Goal: Task Accomplishment & Management: Manage account settings

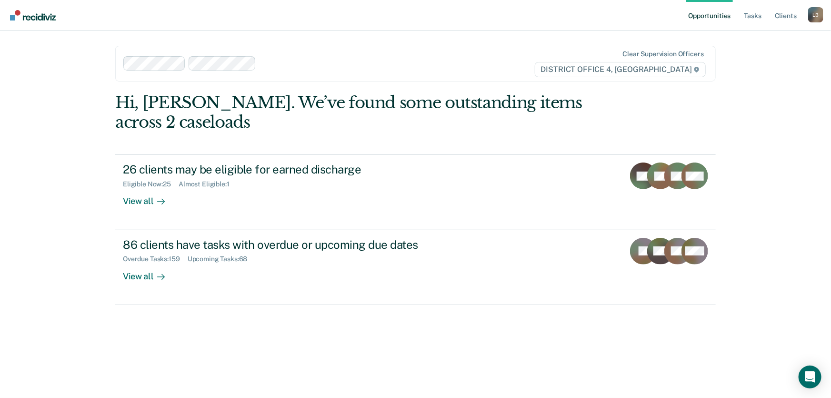
click at [711, 14] on link "Opportunities" at bounding box center [709, 15] width 46 height 30
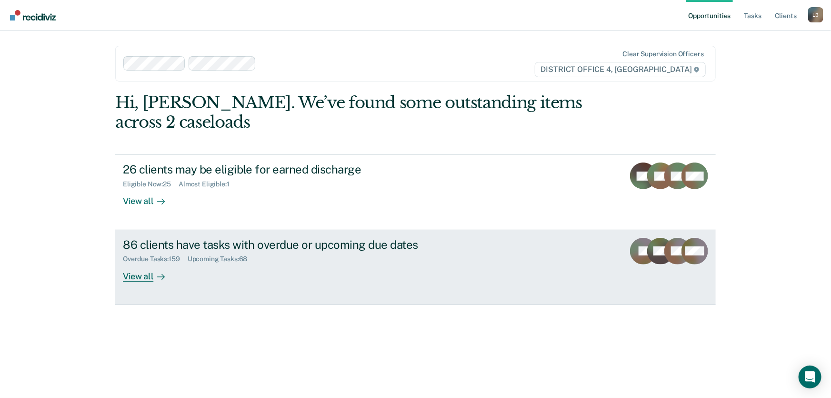
click at [134, 277] on div "View all" at bounding box center [149, 272] width 53 height 19
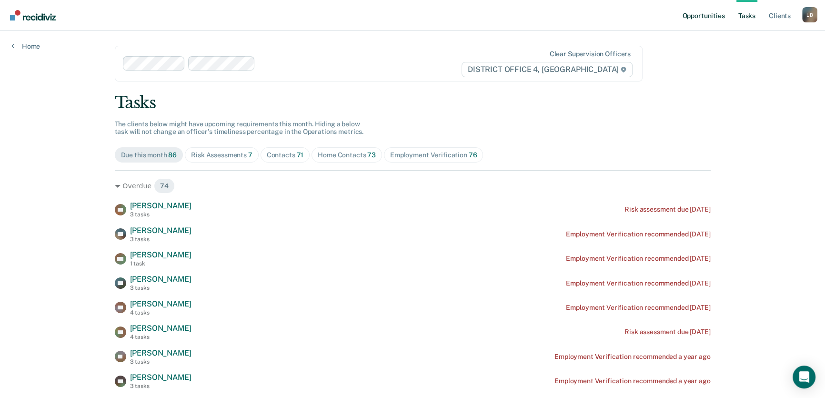
click at [702, 14] on link "Opportunities" at bounding box center [703, 15] width 46 height 30
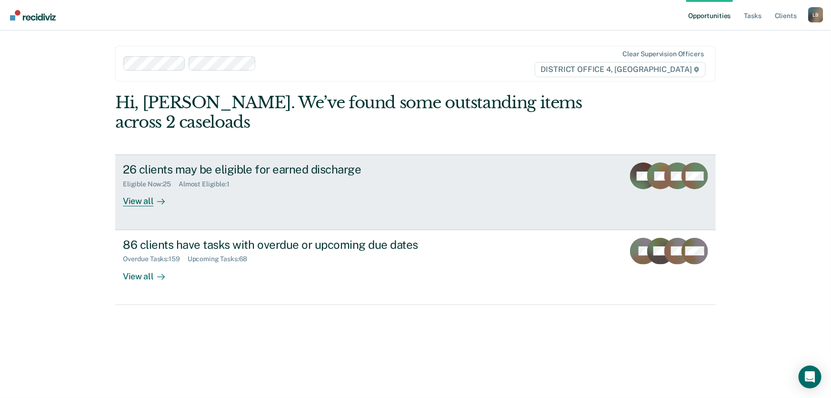
click at [133, 201] on div "View all" at bounding box center [149, 197] width 53 height 19
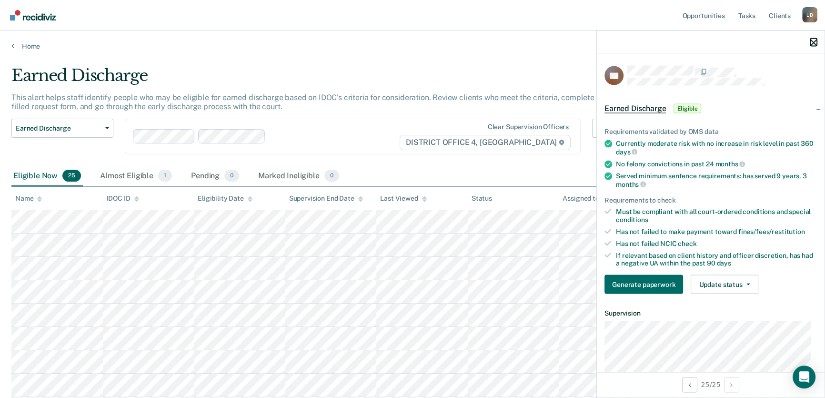
click at [814, 40] on icon "button" at bounding box center [813, 42] width 7 height 7
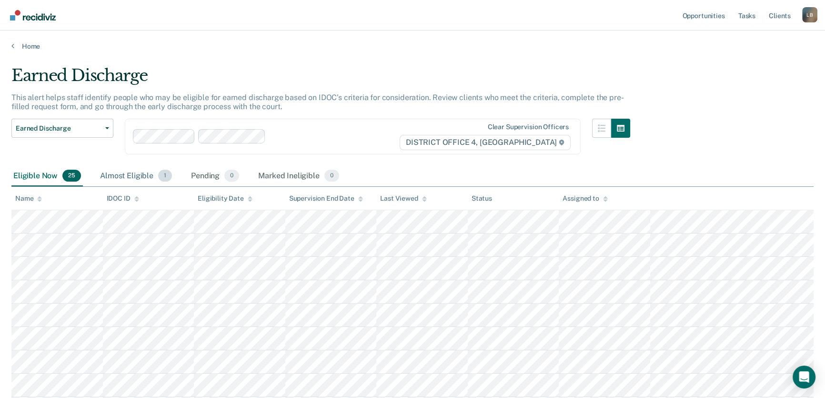
click at [129, 174] on div "Almost Eligible 1" at bounding box center [136, 176] width 76 height 21
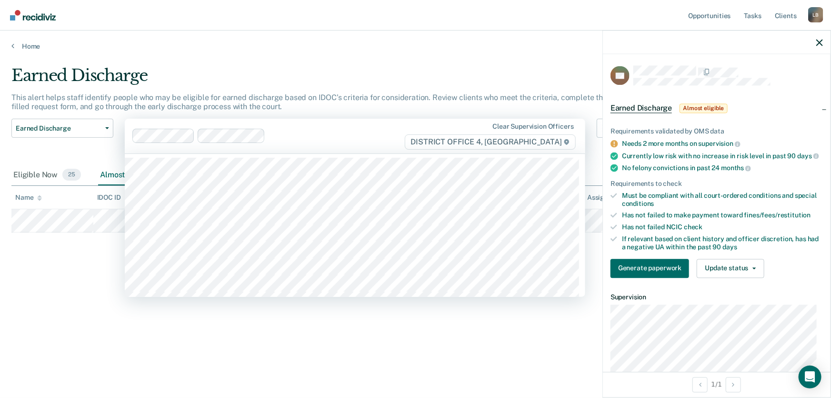
click at [301, 81] on div "Earned Discharge" at bounding box center [322, 79] width 623 height 27
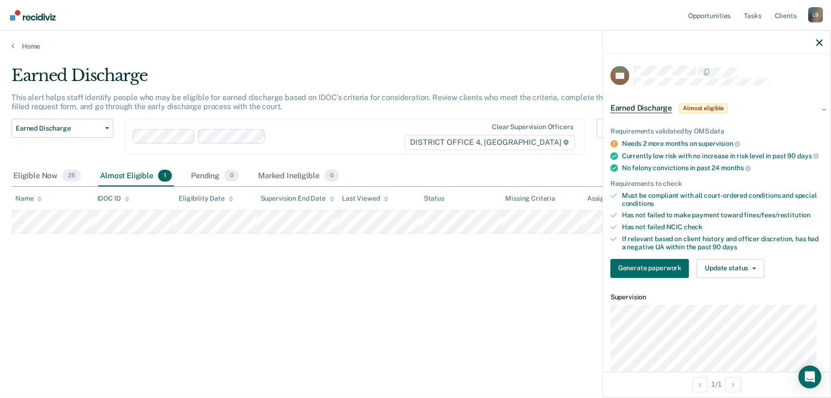
drag, startPoint x: 541, startPoint y: 35, endPoint x: 552, endPoint y: 34, distance: 11.5
click at [544, 34] on div "Home" at bounding box center [415, 40] width 831 height 20
click at [819, 43] on icon "button" at bounding box center [819, 42] width 7 height 7
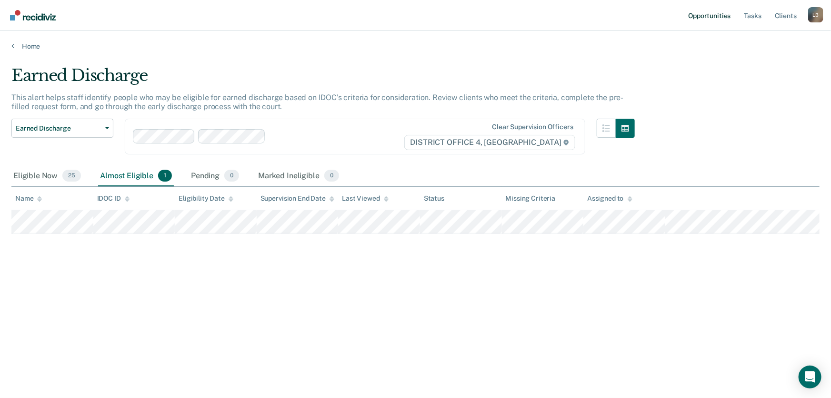
click at [706, 13] on link "Opportunities" at bounding box center [709, 15] width 46 height 30
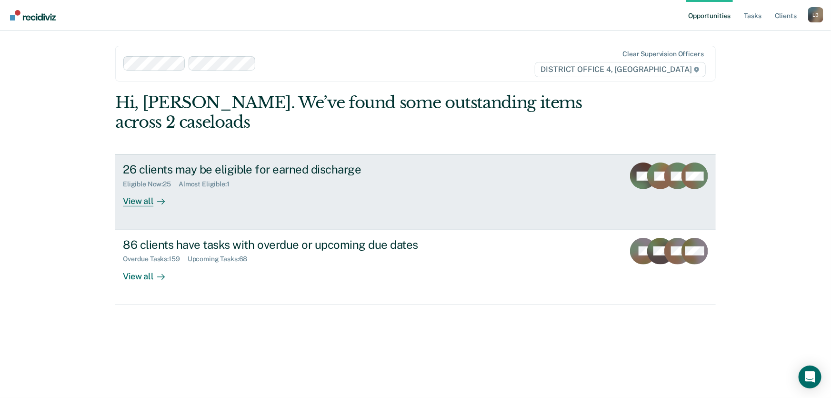
click at [131, 202] on div "View all" at bounding box center [149, 197] width 53 height 19
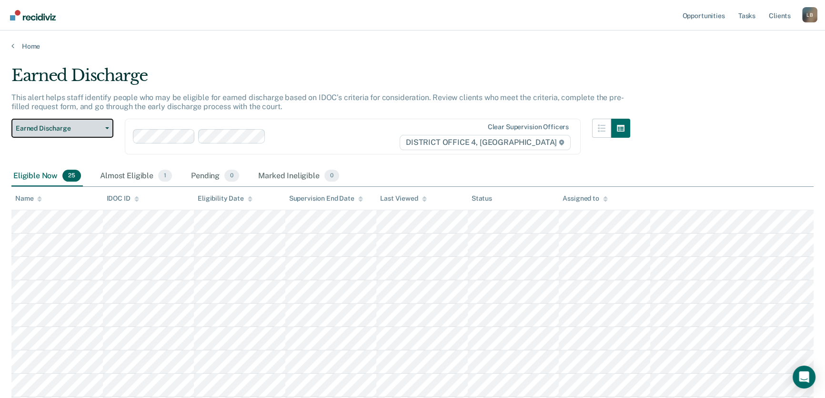
click at [108, 127] on icon "button" at bounding box center [107, 128] width 4 height 2
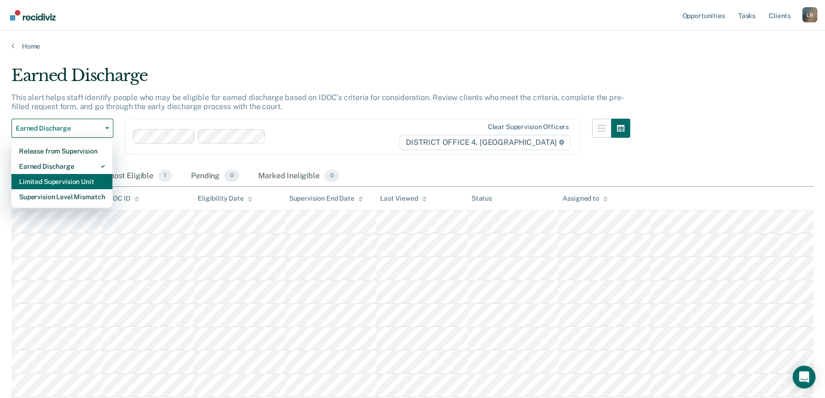
click at [59, 181] on div "Limited Supervision Unit" at bounding box center [62, 181] width 86 height 15
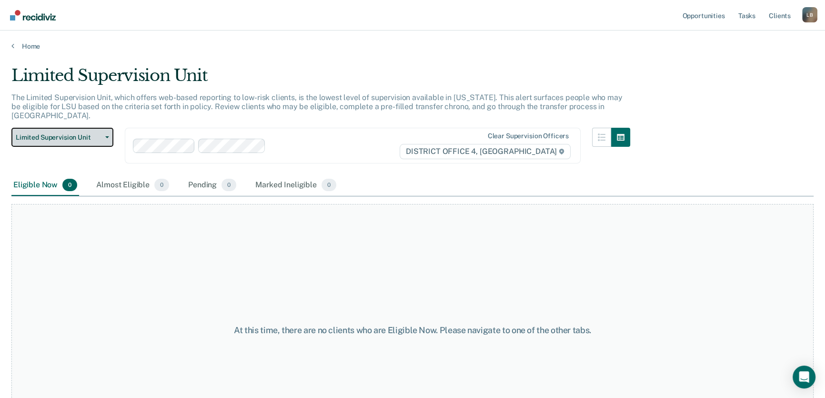
click at [109, 128] on button "Limited Supervision Unit" at bounding box center [62, 137] width 102 height 19
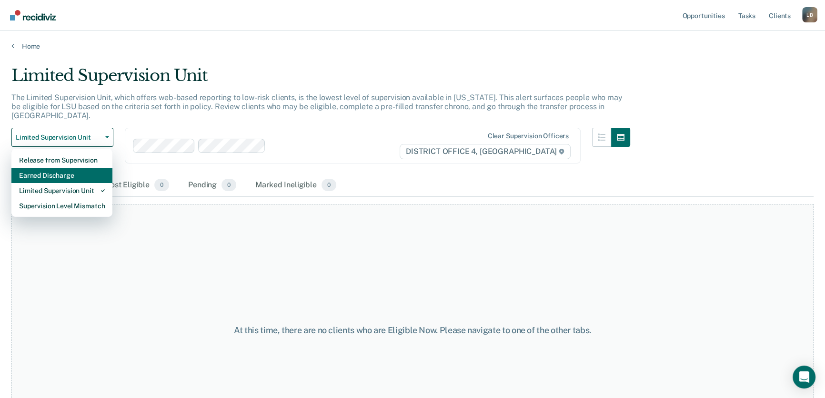
click at [63, 168] on div "Earned Discharge" at bounding box center [62, 175] width 86 height 15
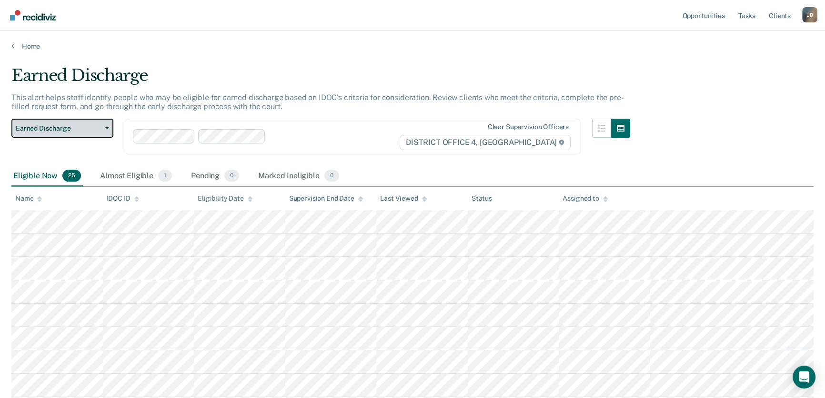
click at [106, 125] on button "Earned Discharge" at bounding box center [62, 128] width 102 height 19
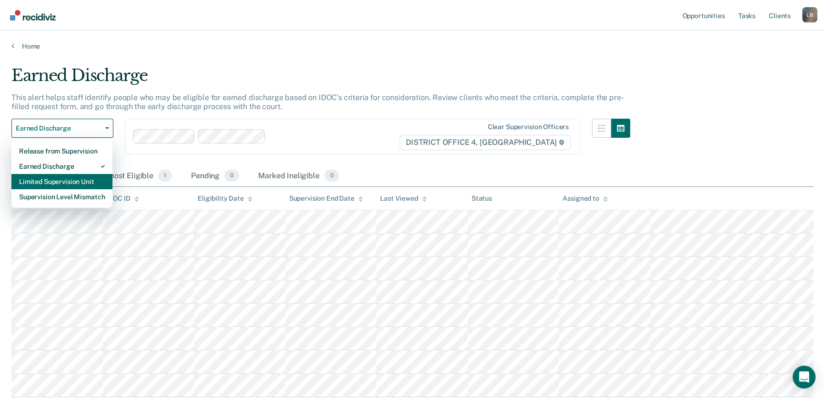
click at [85, 181] on div "Limited Supervision Unit" at bounding box center [62, 181] width 86 height 15
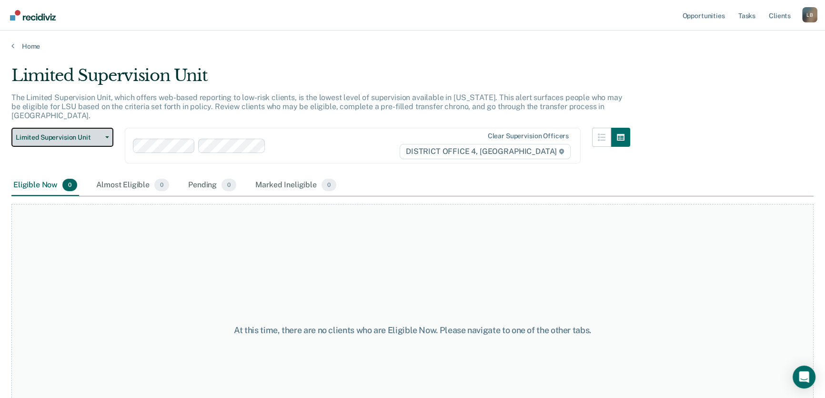
click at [107, 136] on icon "button" at bounding box center [107, 137] width 4 height 2
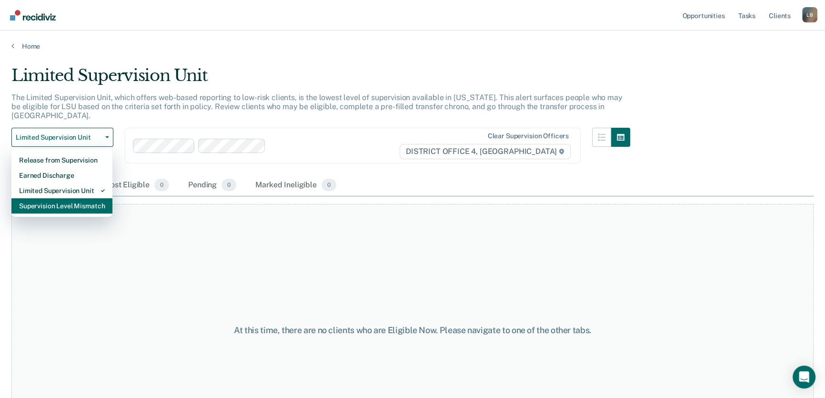
click at [72, 201] on div "Supervision Level Mismatch" at bounding box center [62, 205] width 86 height 15
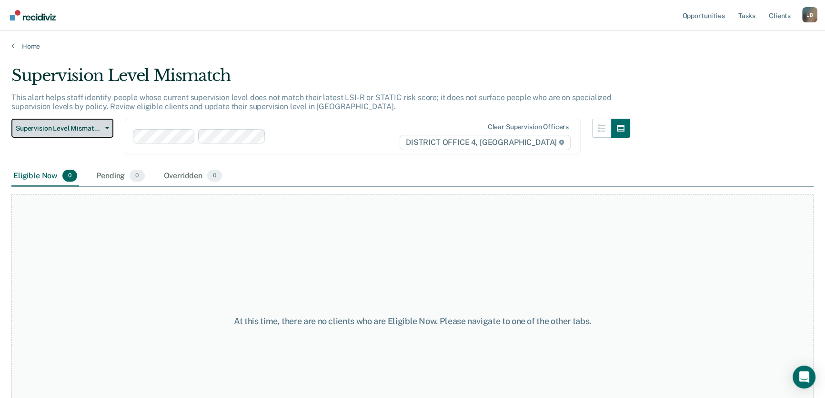
click at [108, 125] on button "Supervision Level Mismatch" at bounding box center [62, 128] width 102 height 19
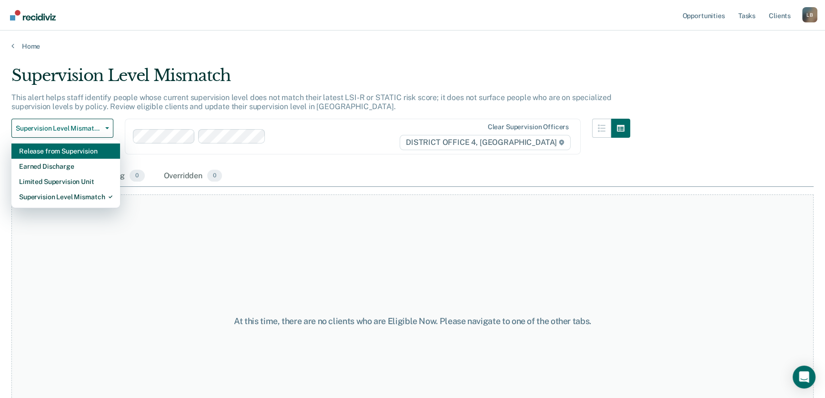
click at [72, 149] on div "Release from Supervision" at bounding box center [65, 150] width 93 height 15
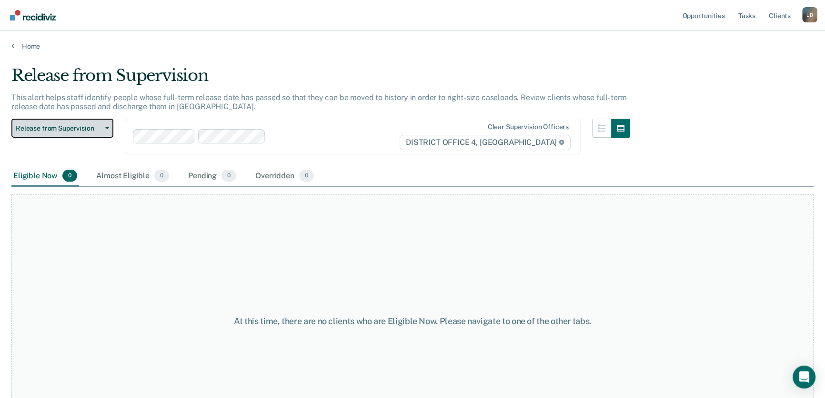
click at [104, 124] on button "Release from Supervision" at bounding box center [62, 128] width 102 height 19
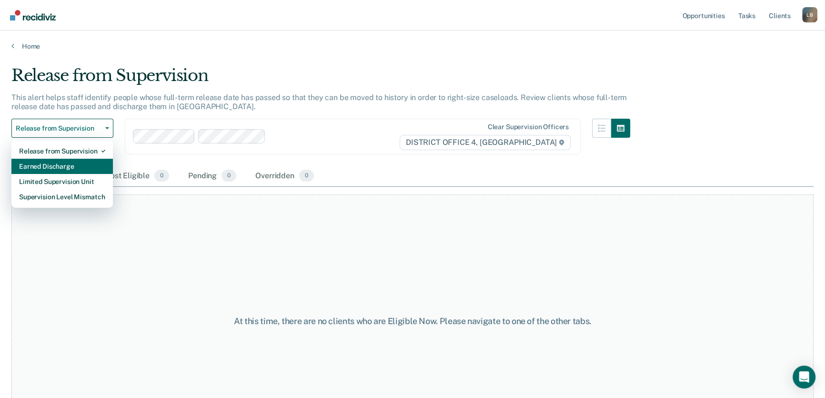
click at [70, 167] on div "Earned Discharge" at bounding box center [62, 166] width 86 height 15
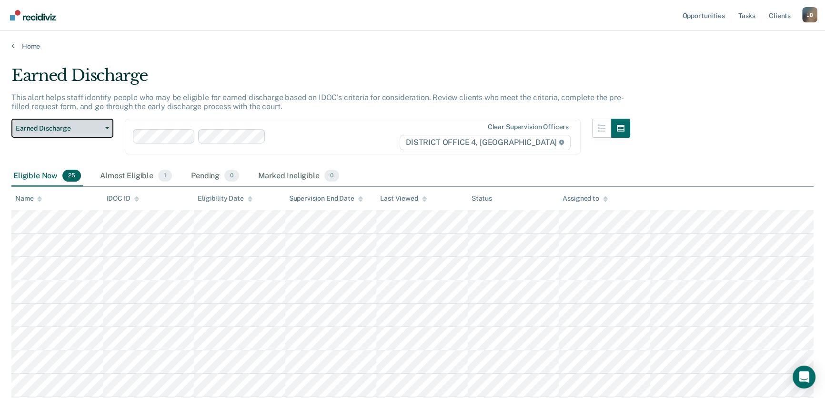
click at [109, 127] on icon "button" at bounding box center [107, 128] width 4 height 2
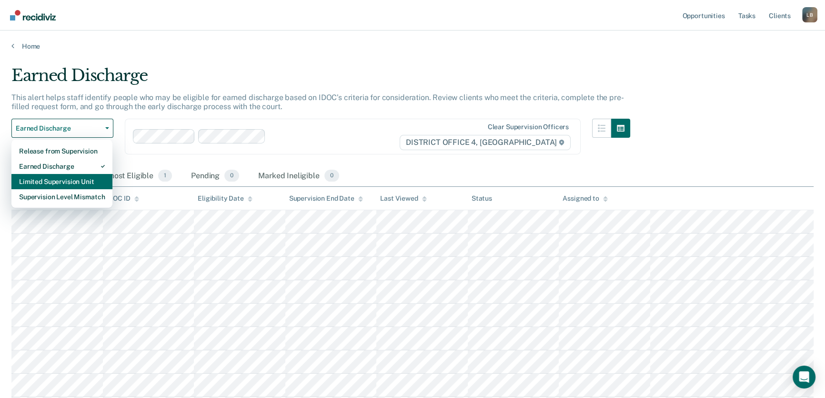
click at [71, 181] on div "Limited Supervision Unit" at bounding box center [62, 181] width 86 height 15
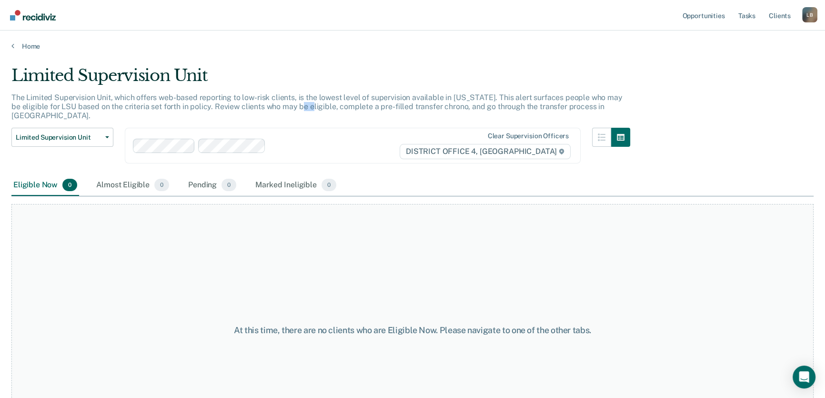
drag, startPoint x: 284, startPoint y: 102, endPoint x: 329, endPoint y: 101, distance: 45.3
click at [290, 101] on p "The Limited Supervision Unit, which offers web-based reporting to low-risk clie…" at bounding box center [316, 106] width 611 height 27
click at [709, 15] on link "Opportunities" at bounding box center [703, 15] width 46 height 30
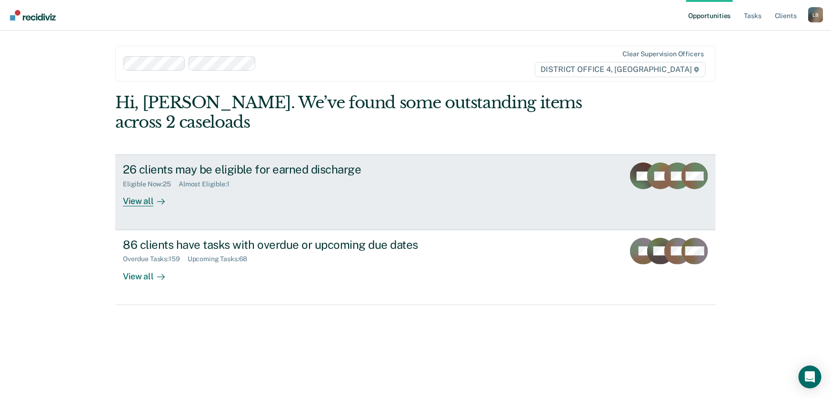
click at [131, 202] on div "View all" at bounding box center [149, 197] width 53 height 19
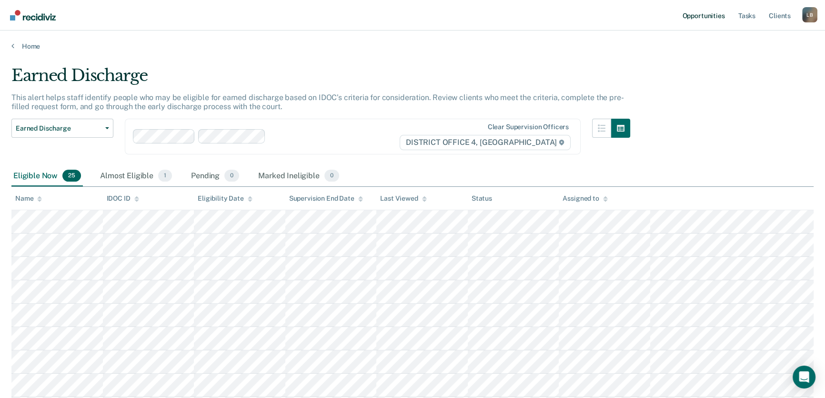
click at [710, 16] on link "Opportunities" at bounding box center [703, 15] width 46 height 30
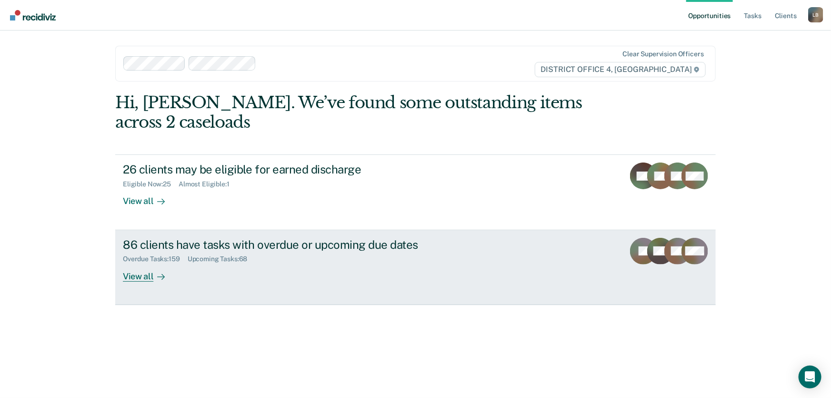
click at [141, 276] on div "View all" at bounding box center [149, 272] width 53 height 19
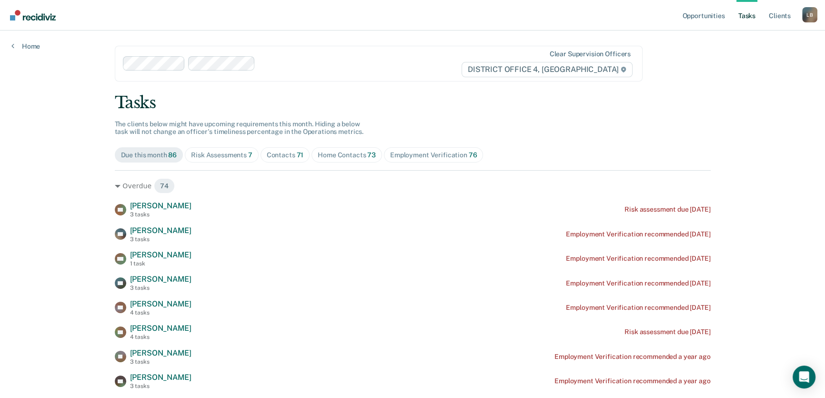
click at [332, 157] on div "Home Contacts 73" at bounding box center [347, 155] width 58 height 8
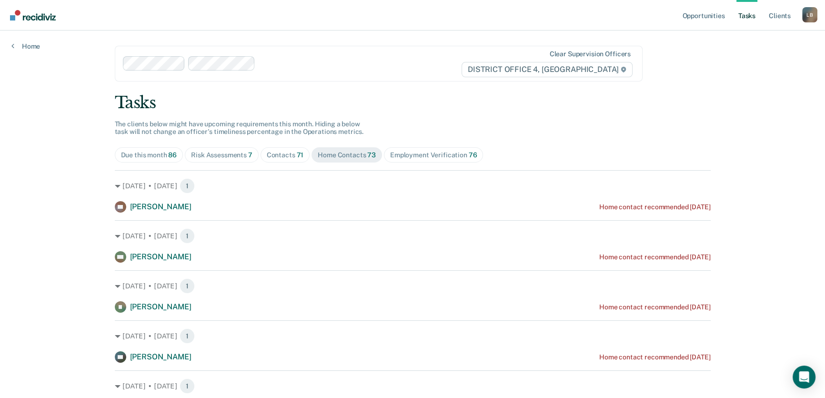
click at [218, 153] on div "Risk Assessments 7" at bounding box center [221, 155] width 61 height 8
click at [329, 154] on div "Home Contacts 73" at bounding box center [347, 155] width 58 height 8
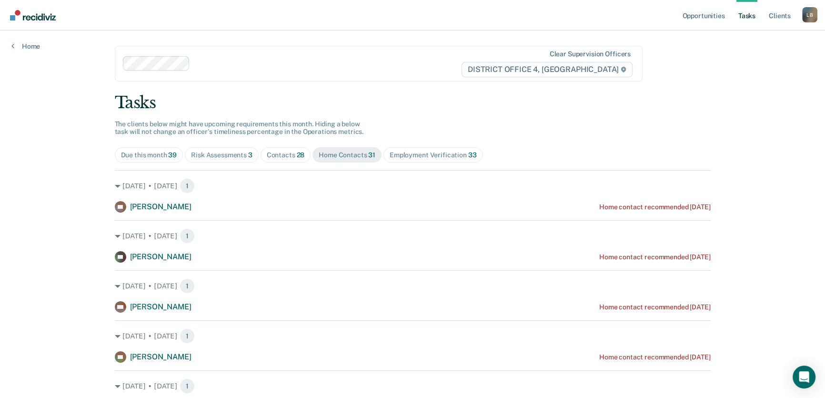
click at [217, 152] on div "Risk Assessments 3" at bounding box center [221, 155] width 61 height 8
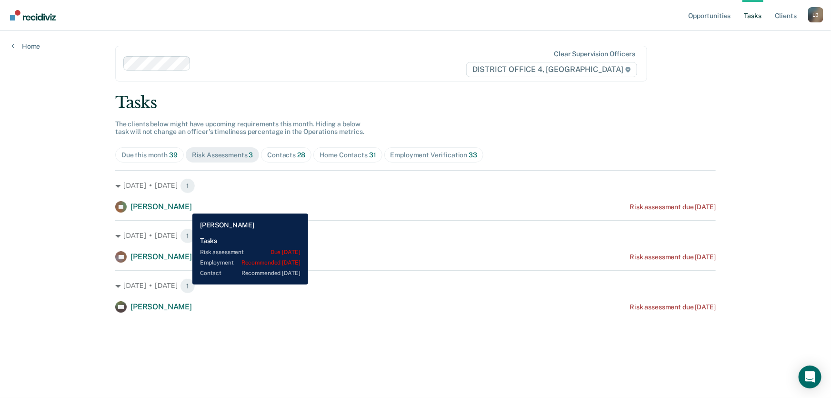
click at [185, 206] on span "[PERSON_NAME]" at bounding box center [161, 206] width 61 height 9
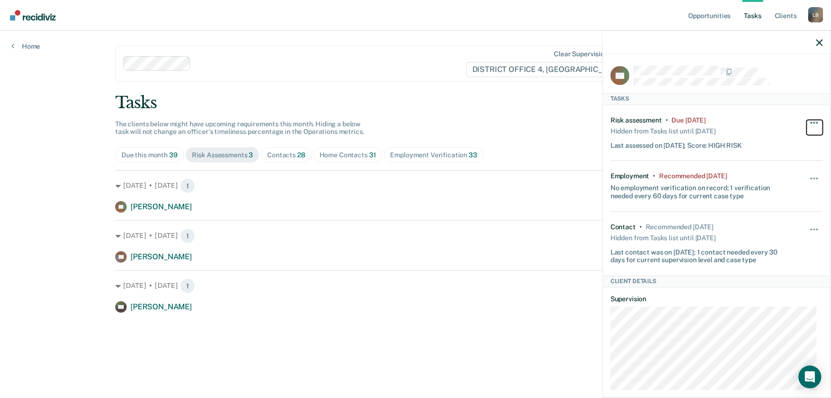
click at [813, 121] on span "button" at bounding box center [814, 122] width 2 height 2
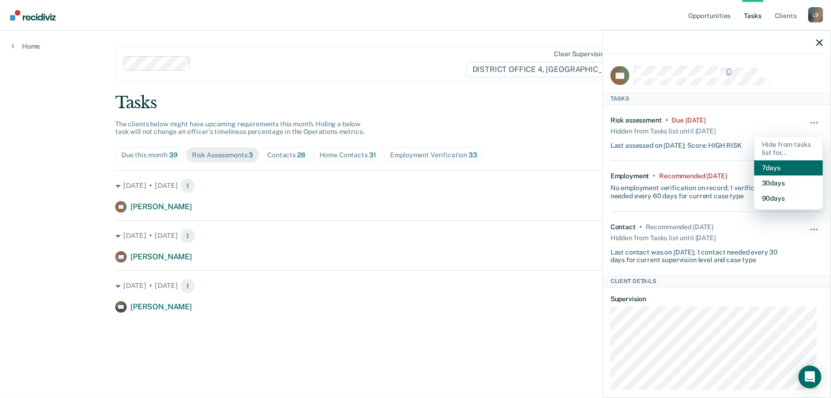
click at [772, 167] on button "7 days" at bounding box center [788, 168] width 69 height 15
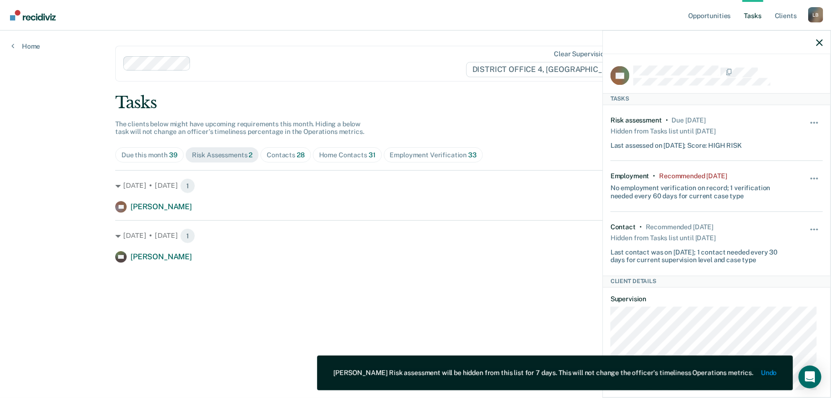
click at [530, 122] on div "Tasks The clients below might have upcoming requirements this month. Hiding a b…" at bounding box center [415, 178] width 601 height 170
click at [816, 178] on span "button" at bounding box center [817, 179] width 2 height 2
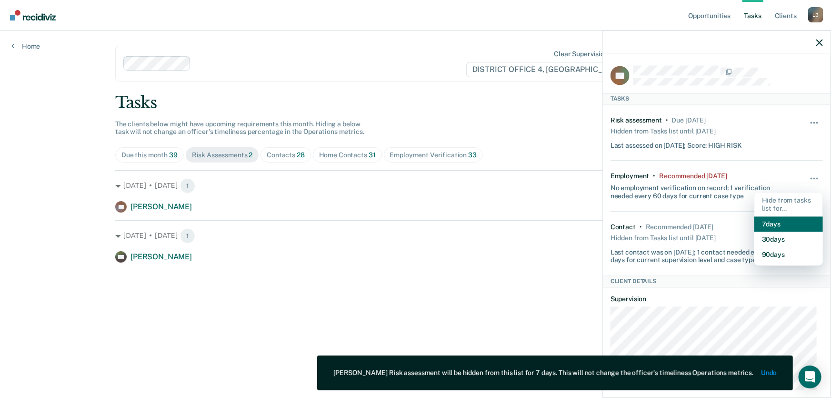
click at [769, 222] on button "7 days" at bounding box center [788, 224] width 69 height 15
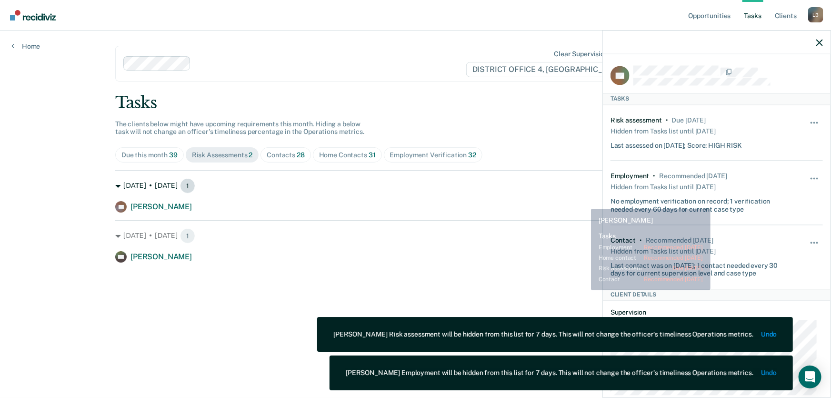
click at [544, 193] on div "[DATE] • [DATE] 1 RA [PERSON_NAME] Risk assessment due [DATE]" at bounding box center [415, 191] width 601 height 42
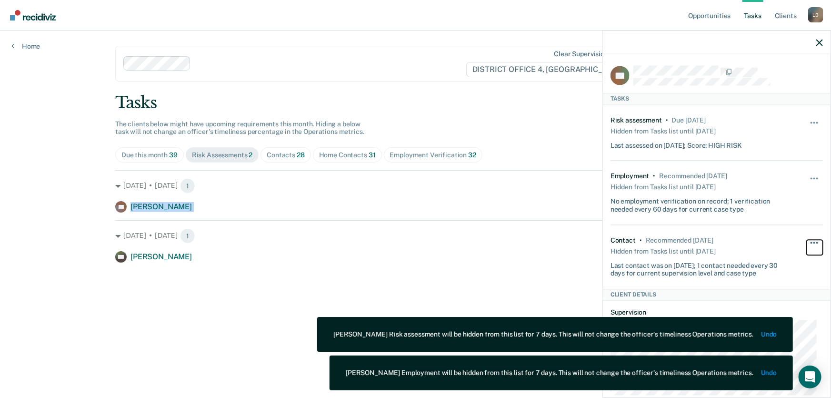
click at [813, 240] on button "button" at bounding box center [815, 247] width 16 height 15
drag, startPoint x: 774, startPoint y: 286, endPoint x: 713, endPoint y: 276, distance: 62.7
click at [773, 286] on button "7 days" at bounding box center [788, 288] width 69 height 15
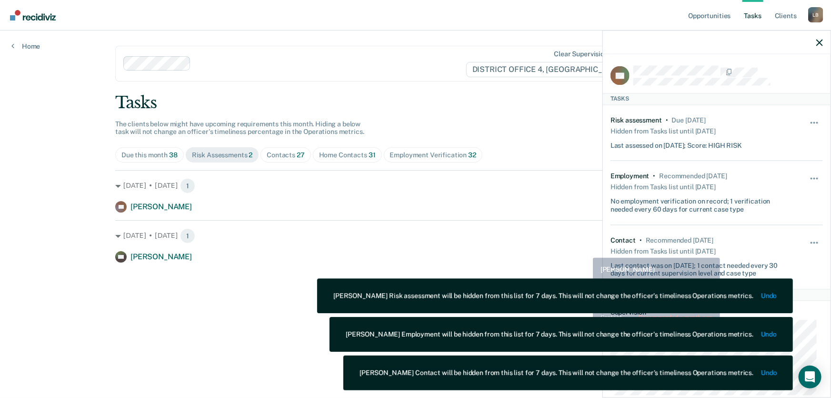
click at [557, 246] on div "[DATE] • [DATE] 1 [PERSON_NAME] Risk assessment due [DATE]" at bounding box center [415, 241] width 601 height 42
